Goal: Navigation & Orientation: Find specific page/section

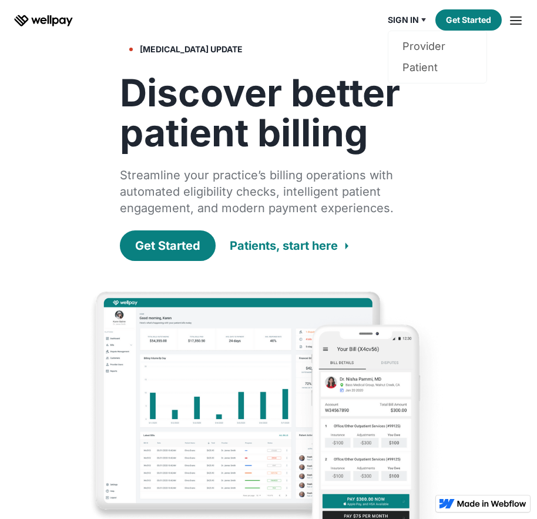
click at [423, 18] on img at bounding box center [424, 20] width 14 height 14
click at [422, 20] on img at bounding box center [424, 20] width 14 height 14
click at [415, 43] on link "Provider" at bounding box center [437, 46] width 70 height 21
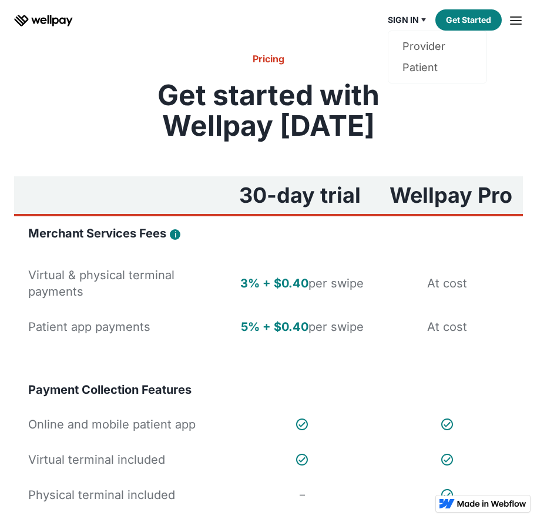
click at [407, 25] on div "Sign in" at bounding box center [403, 20] width 31 height 14
click at [428, 48] on link "Provider" at bounding box center [437, 46] width 70 height 21
